Goal: Communication & Community: Answer question/provide support

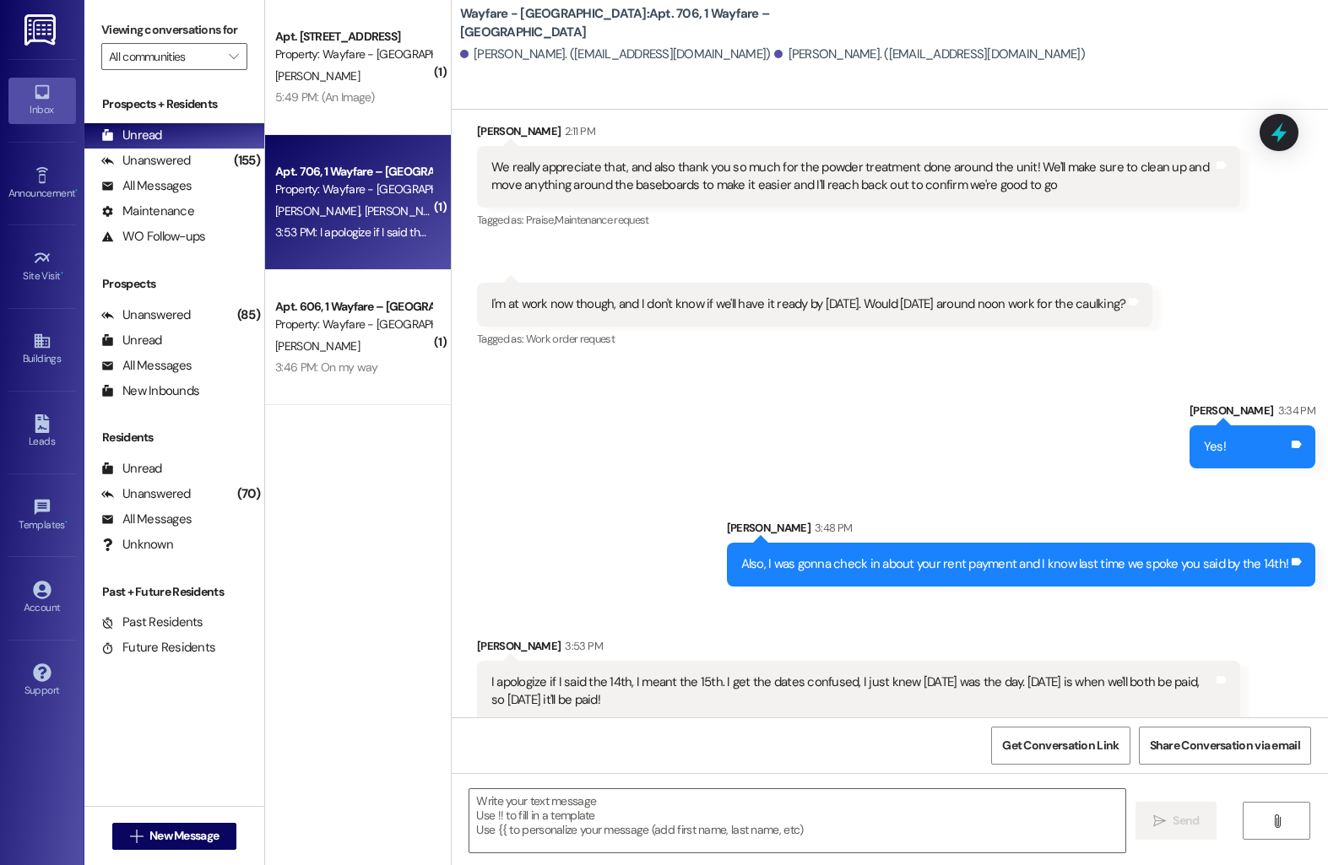
scroll to position [14771, 0]
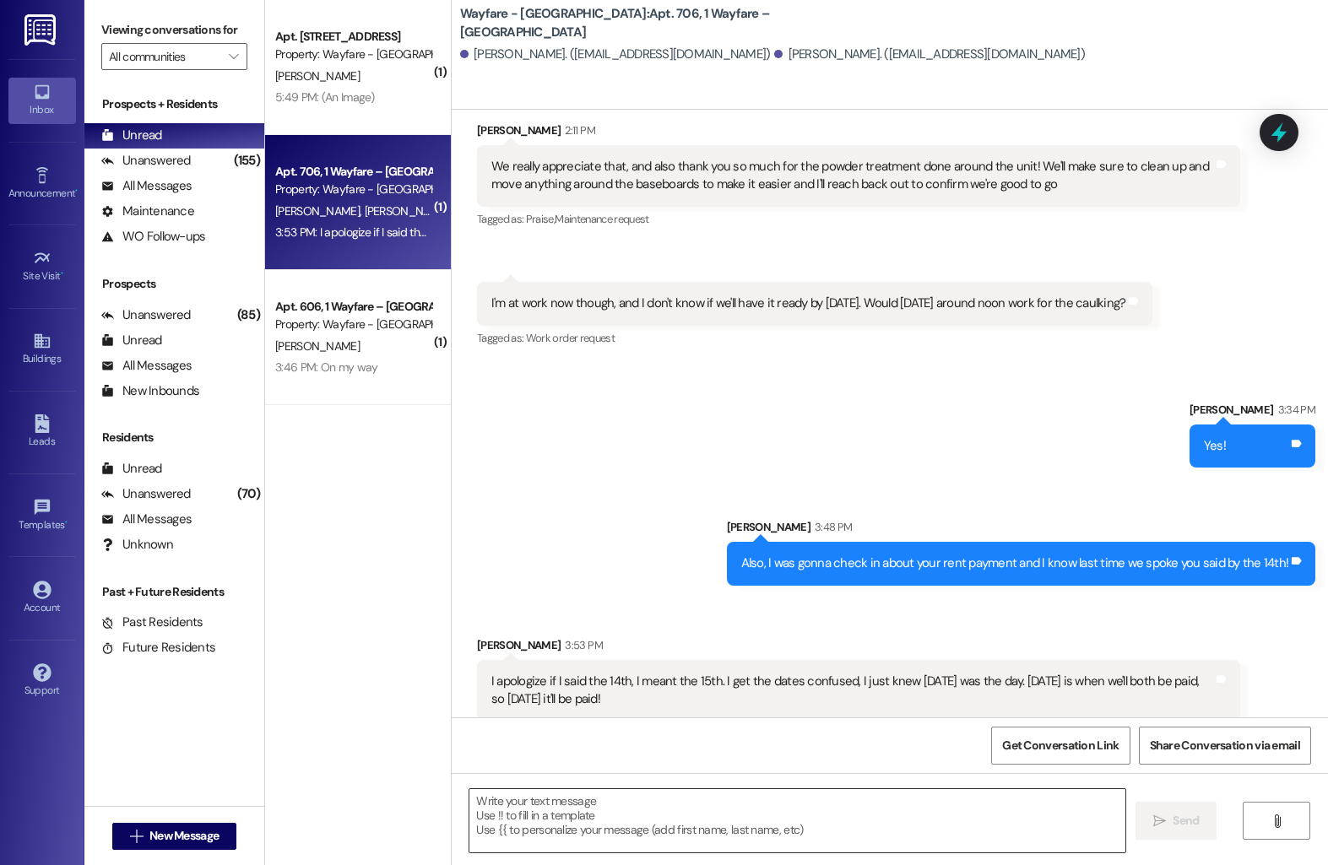
click at [568, 808] on textarea at bounding box center [797, 820] width 656 height 63
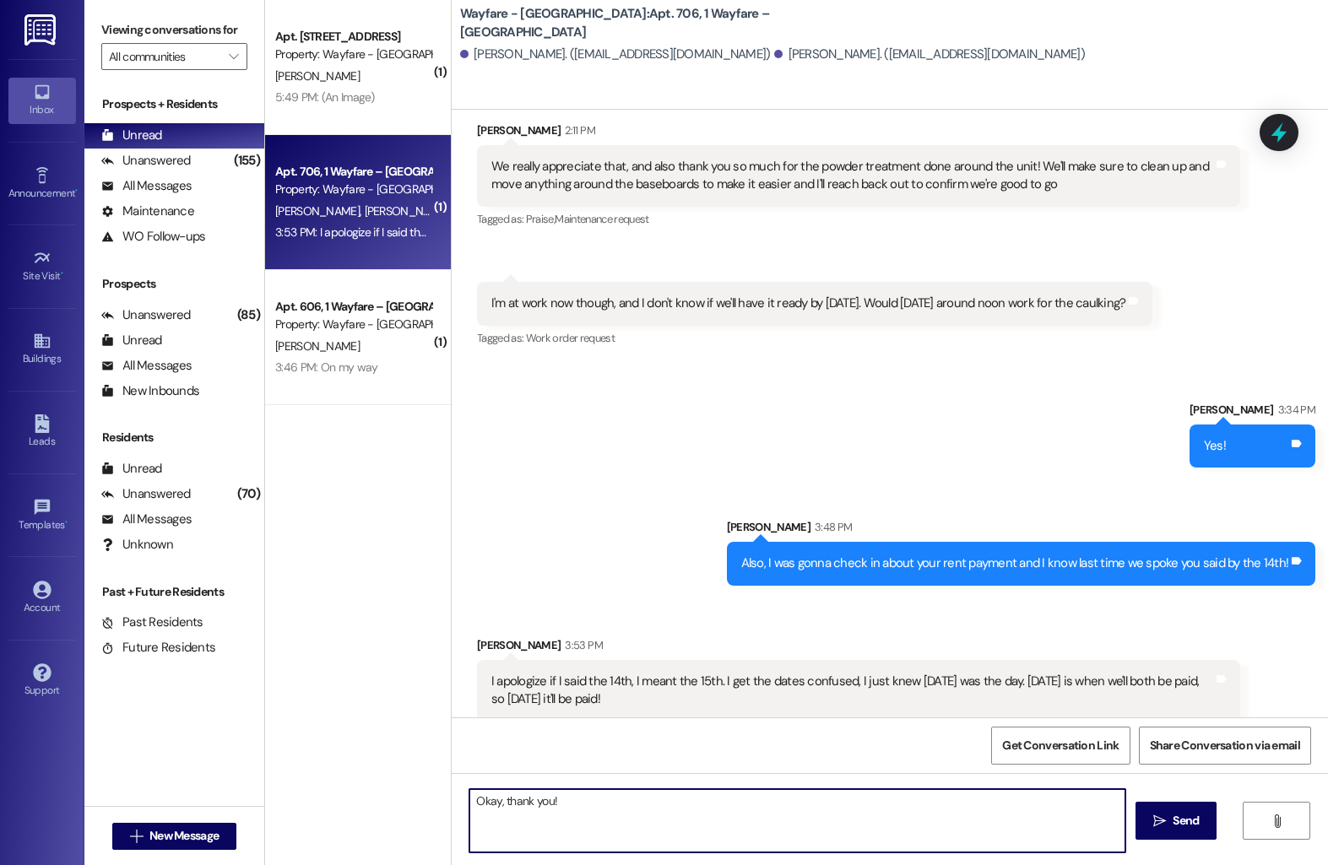
type textarea "Okay, thank you!"
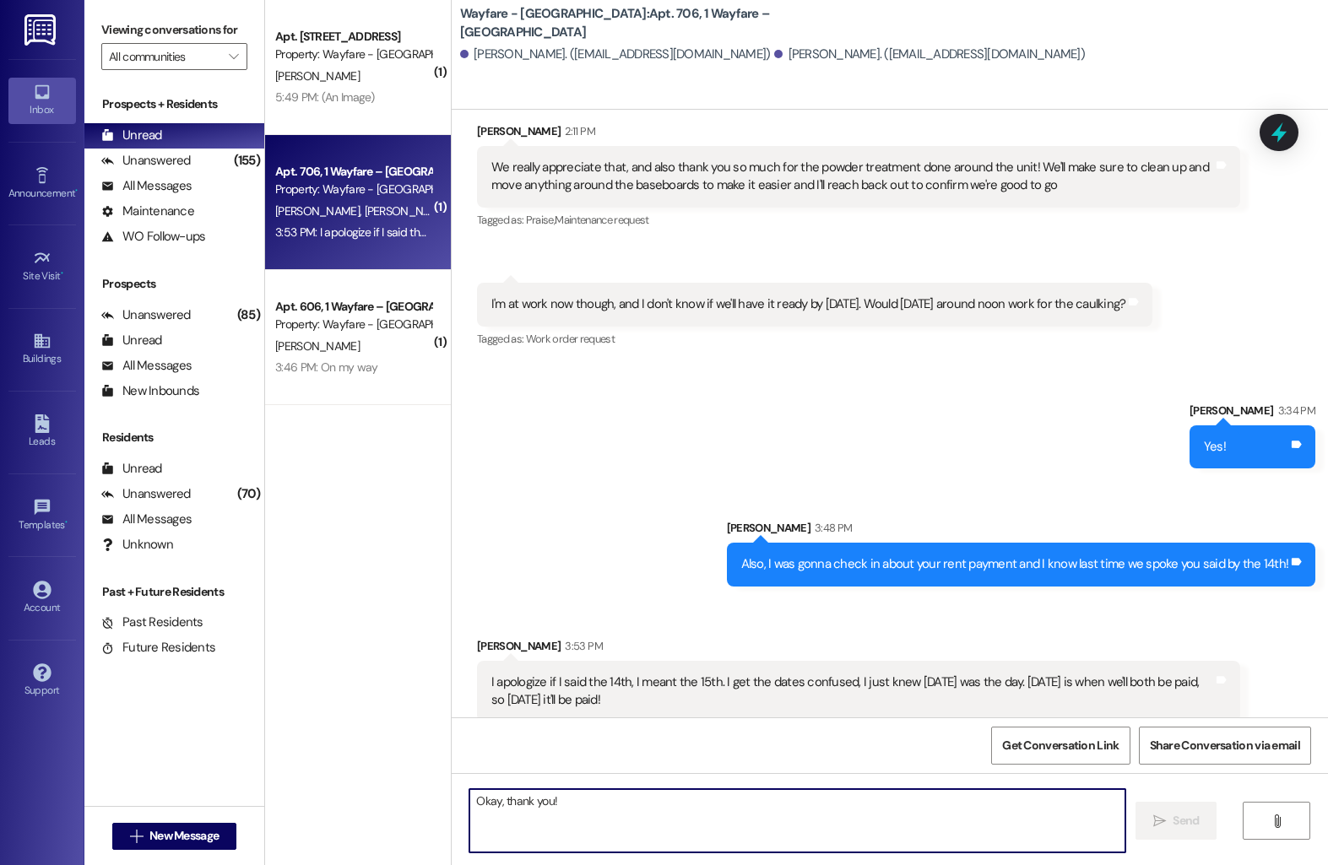
scroll to position [14889, 0]
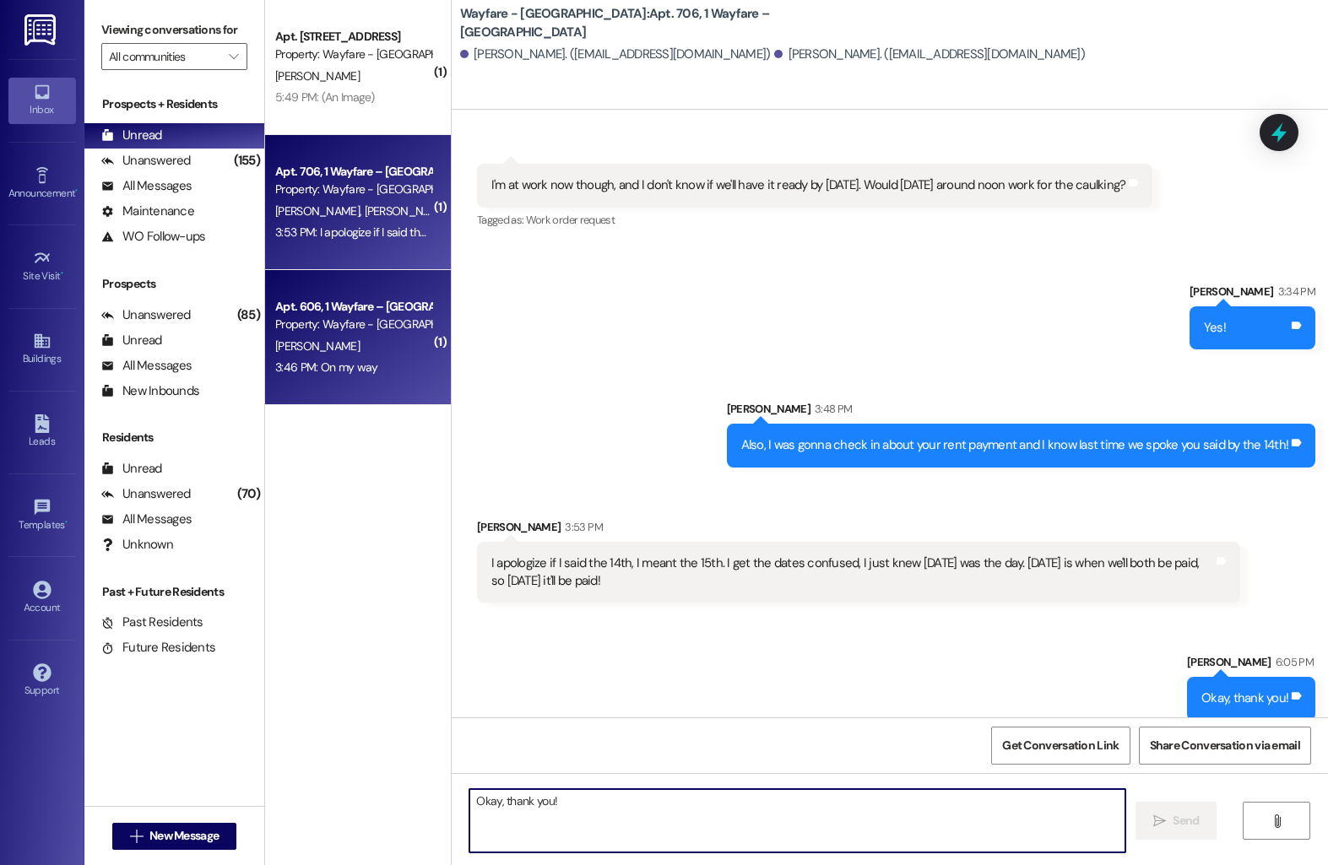
click at [322, 307] on div "Apt. 606, 1 Wayfare – [GEOGRAPHIC_DATA]" at bounding box center [353, 307] width 156 height 18
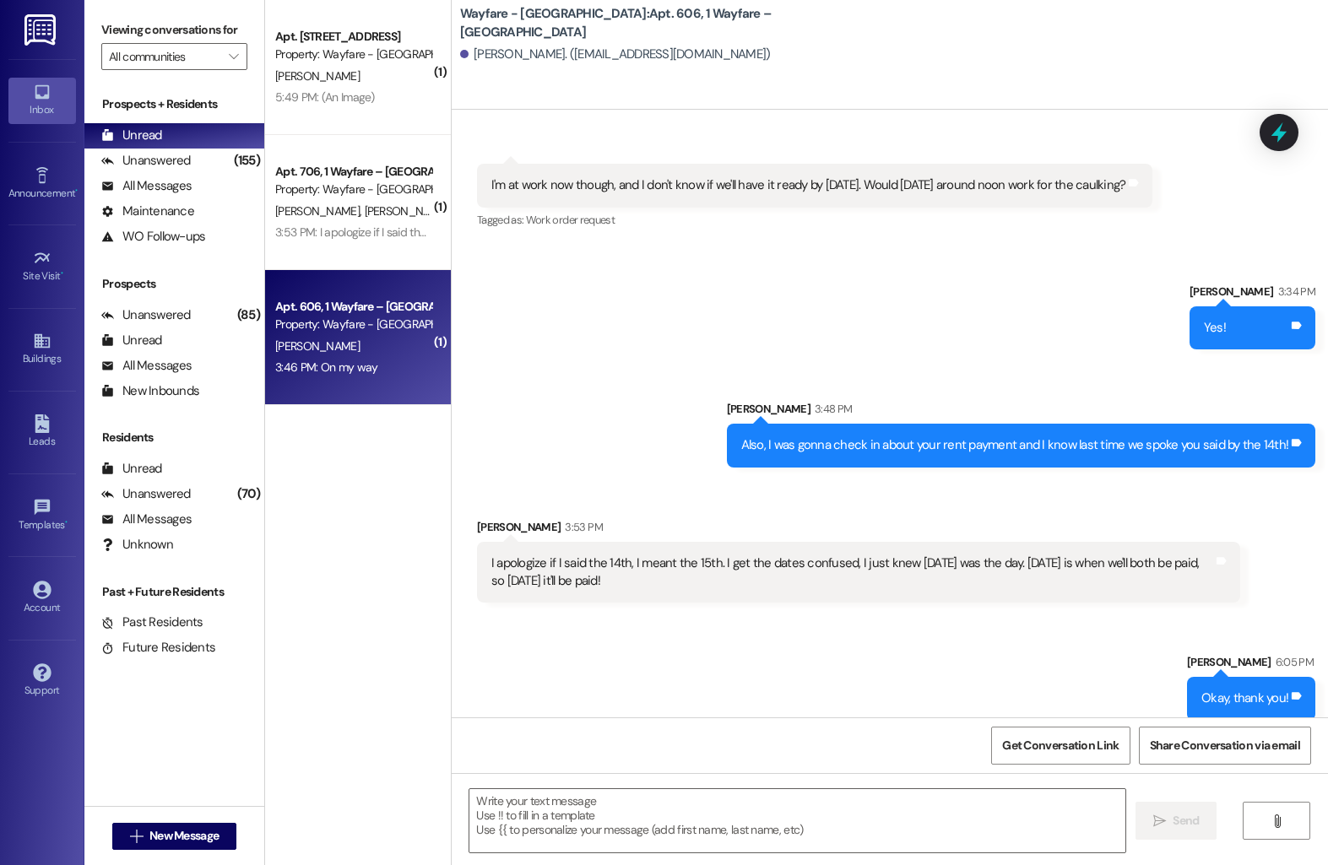
scroll to position [6743, 0]
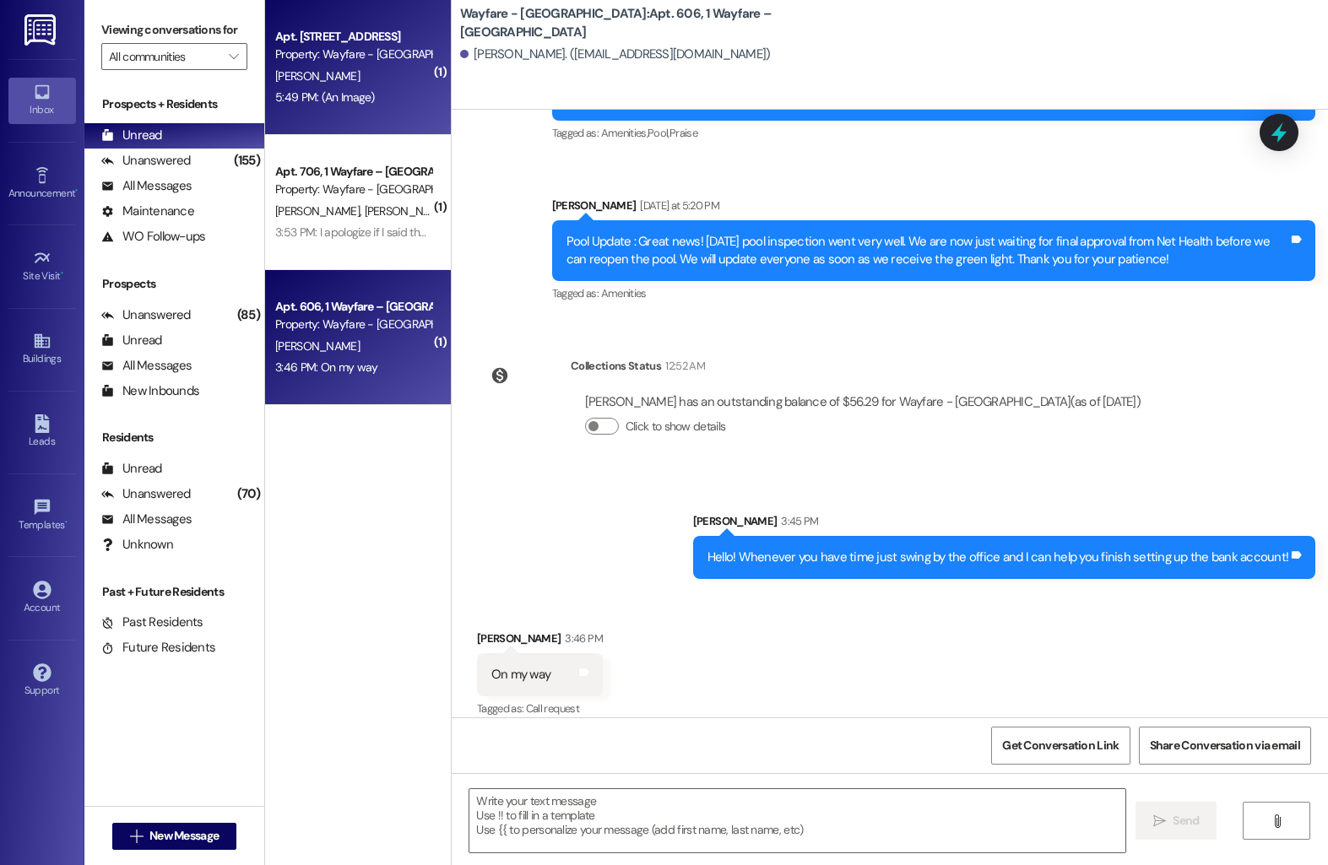
click at [366, 74] on div "[PERSON_NAME]" at bounding box center [354, 76] width 160 height 21
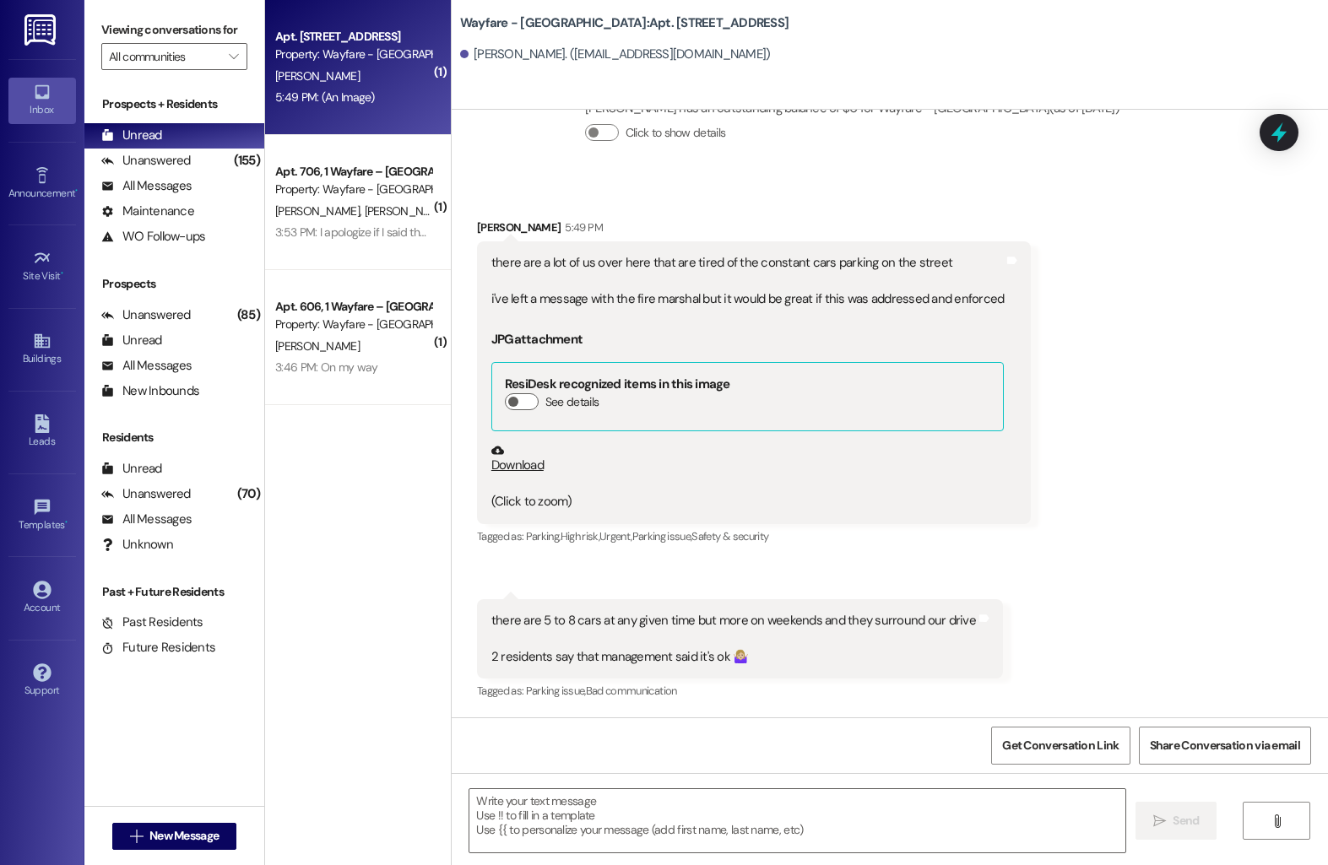
scroll to position [30887, 0]
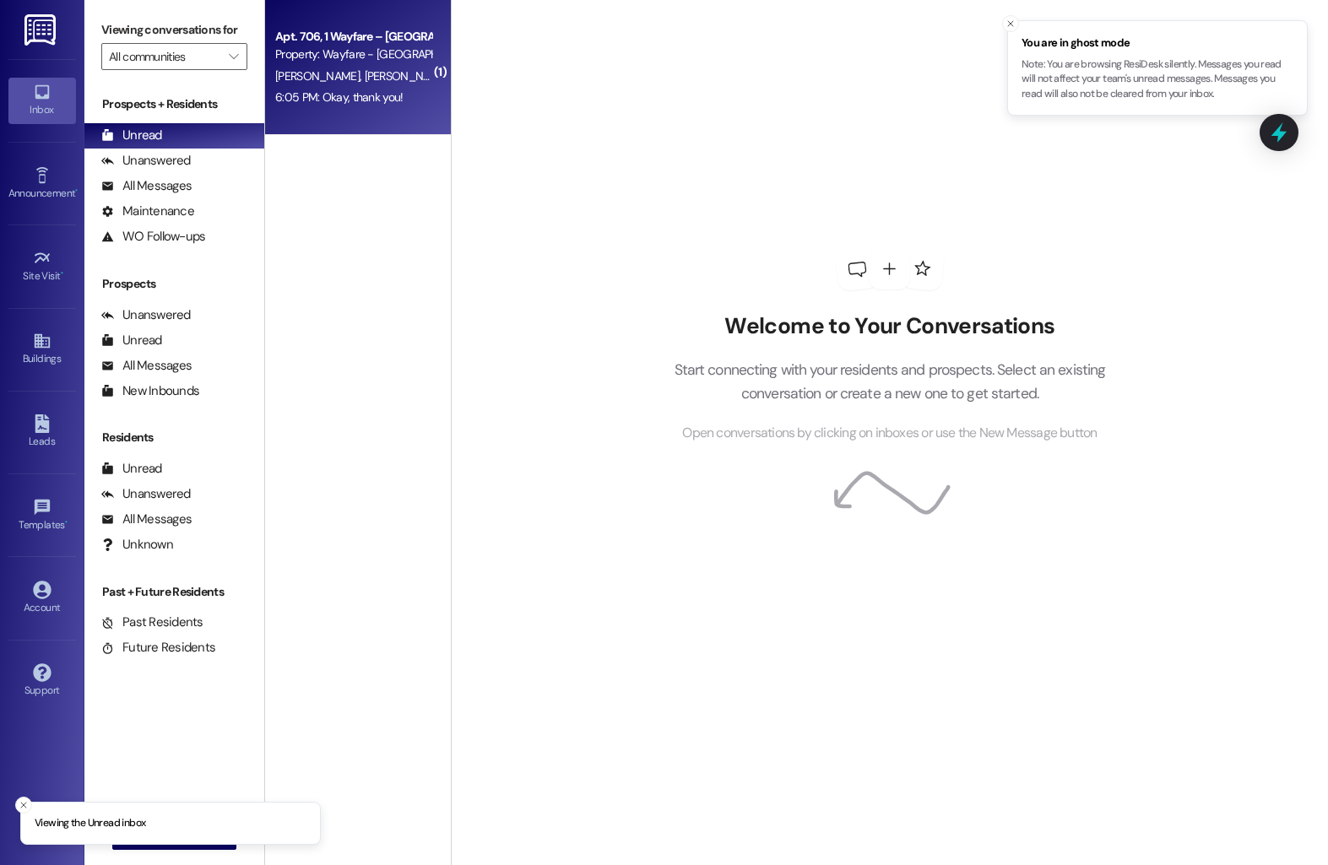
click at [364, 76] on span "[PERSON_NAME]" at bounding box center [406, 75] width 84 height 15
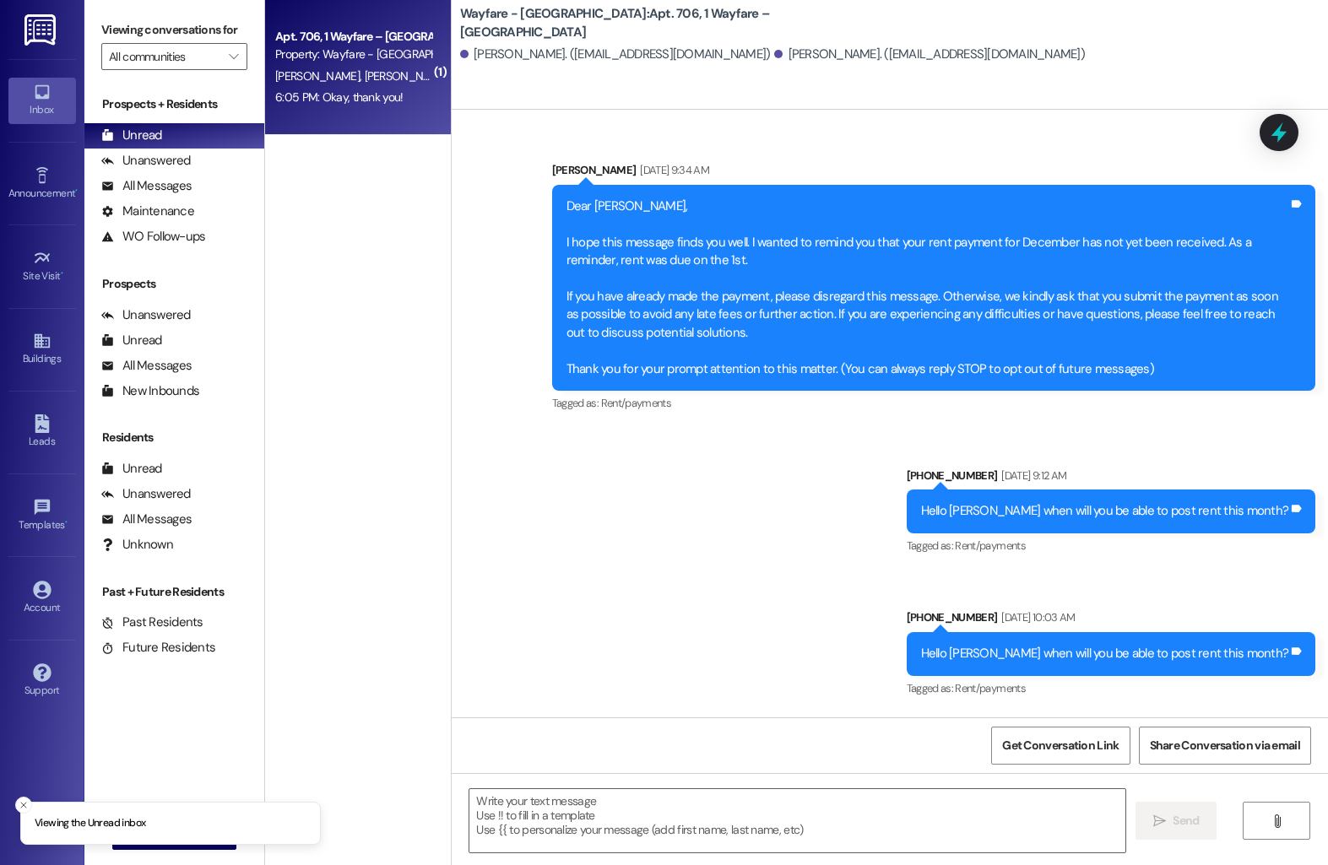
scroll to position [14931, 0]
